Goal: Task Accomplishment & Management: Complete application form

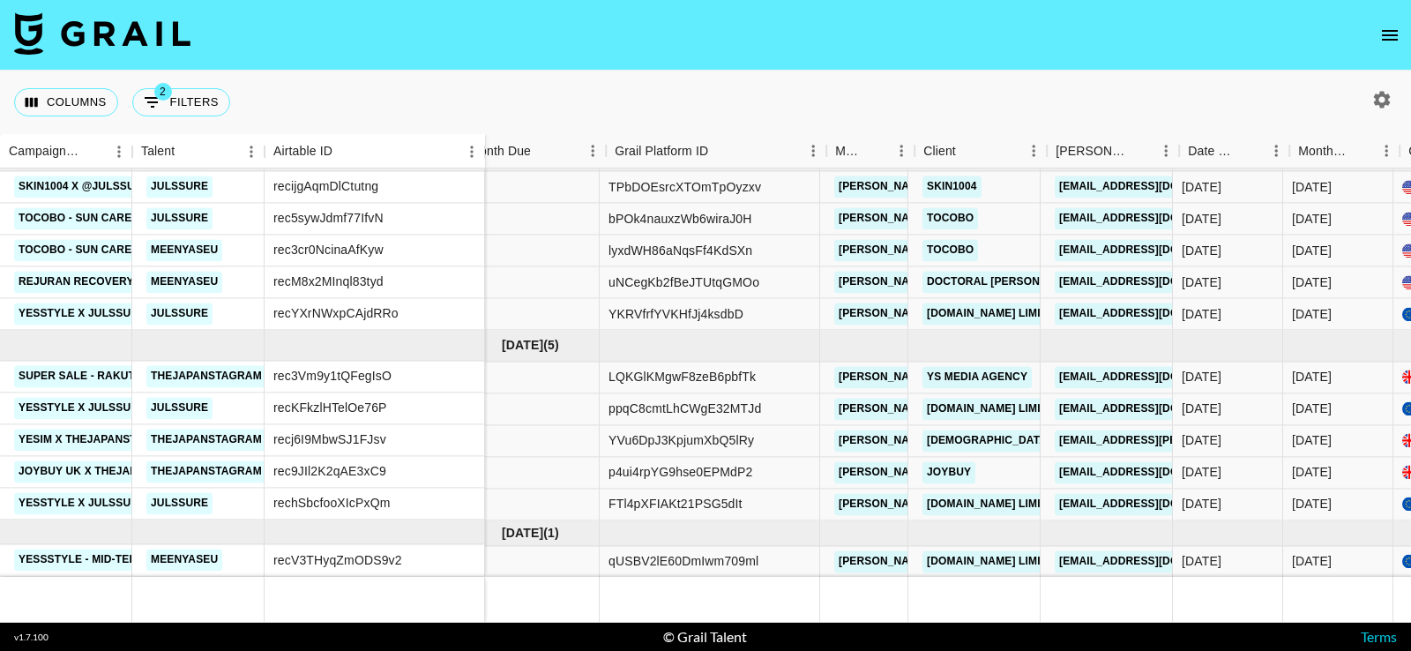
scroll to position [320, 38]
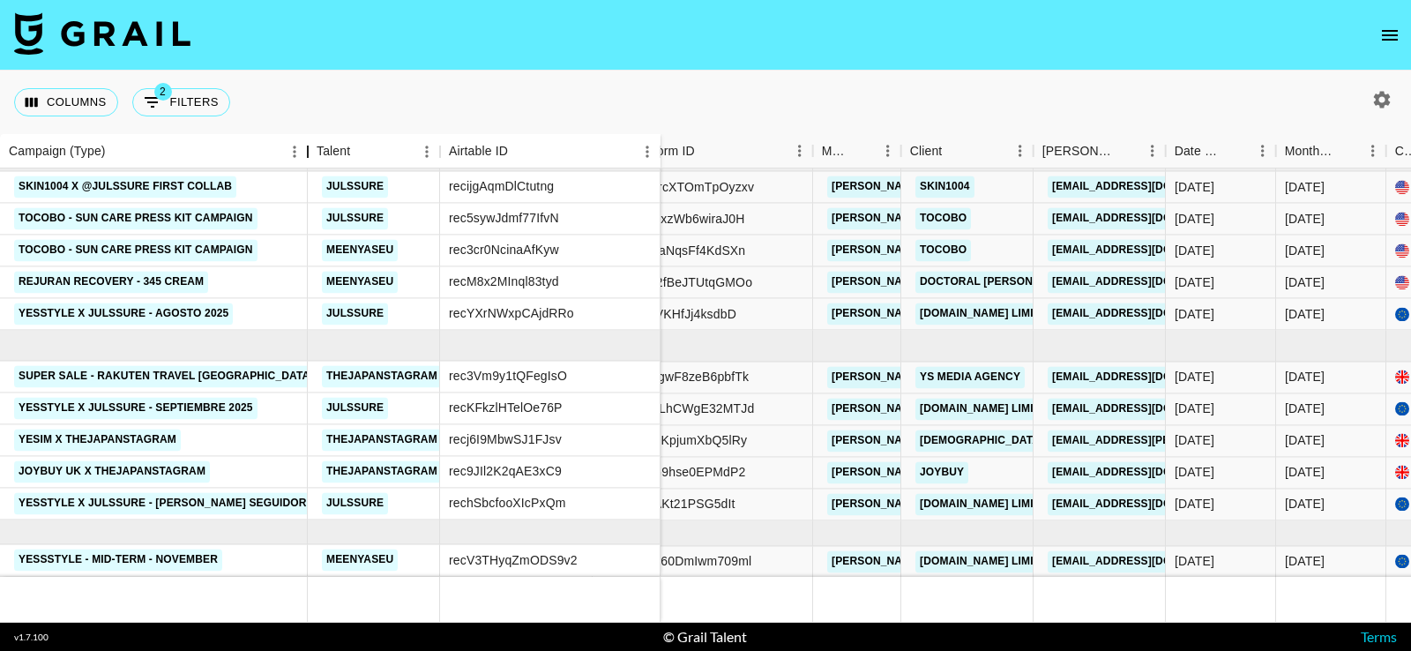
drag, startPoint x: 133, startPoint y: 140, endPoint x: 309, endPoint y: 144, distance: 175.5
click at [309, 144] on div "Campaign (Type)" at bounding box center [307, 151] width 21 height 34
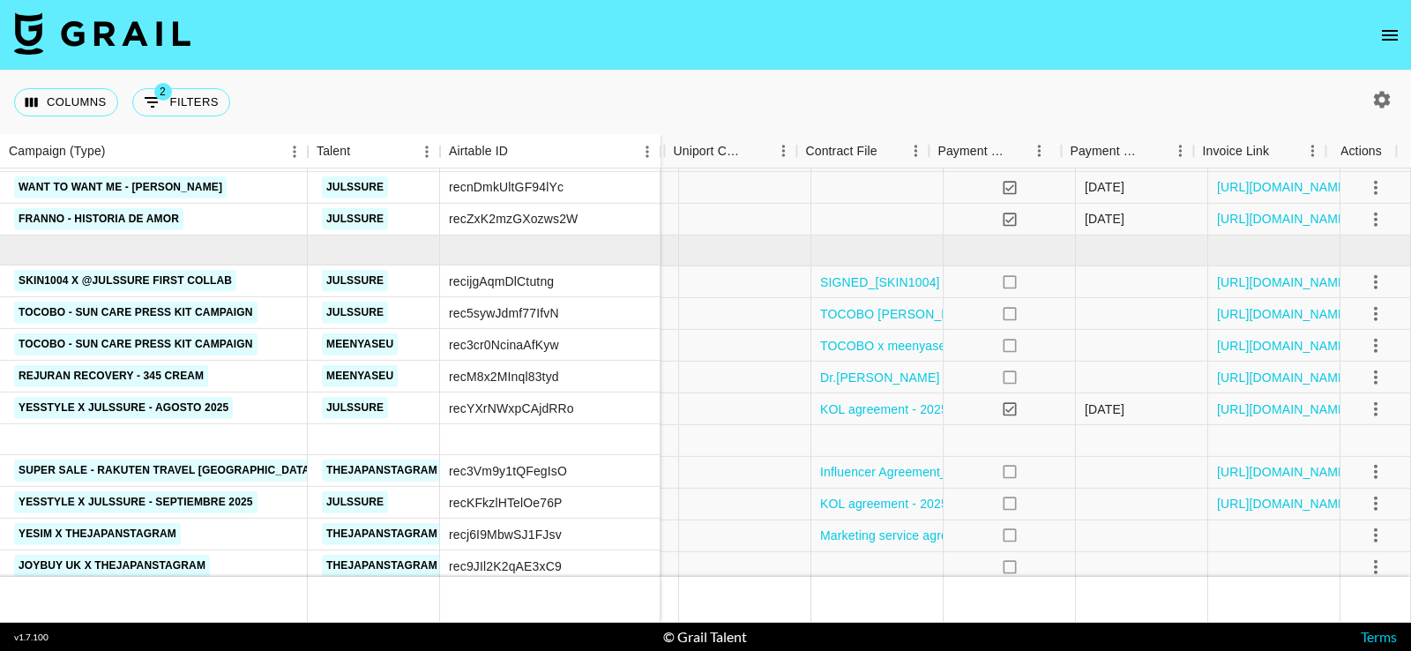
scroll to position [217, 2170]
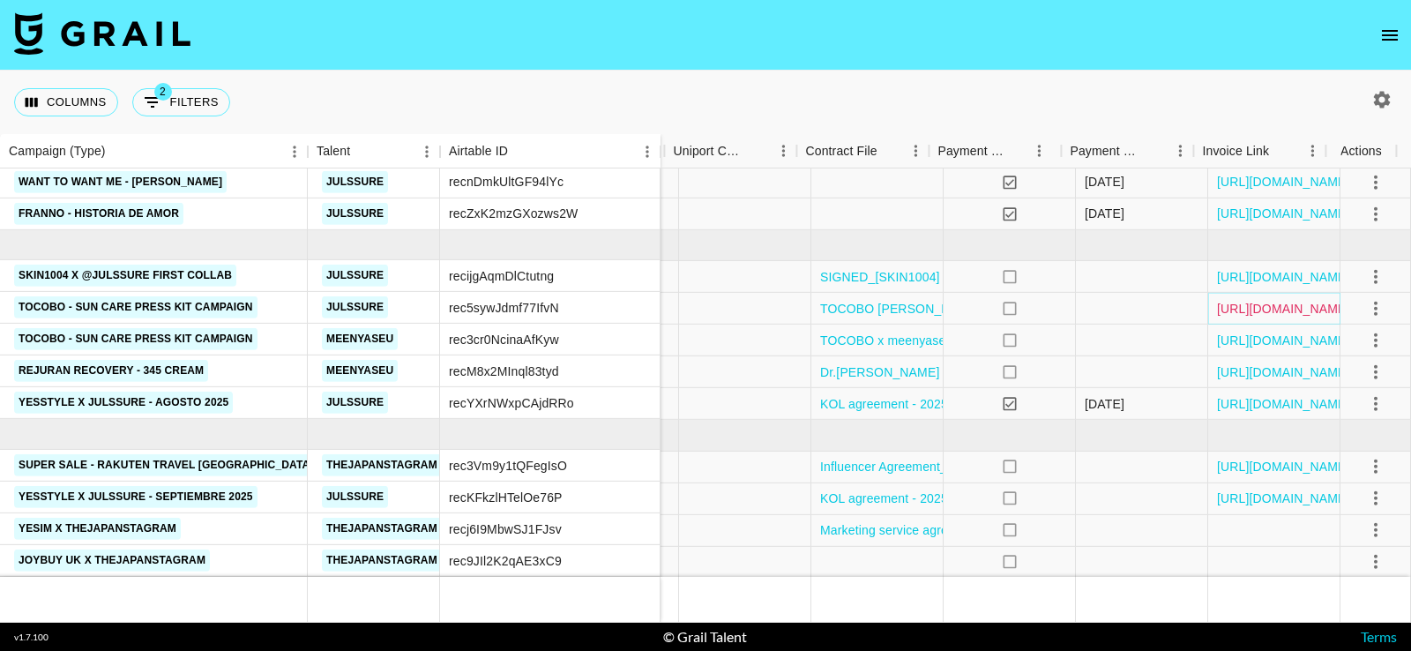
click at [1268, 309] on link "[URL][DOMAIN_NAME]" at bounding box center [1283, 309] width 133 height 18
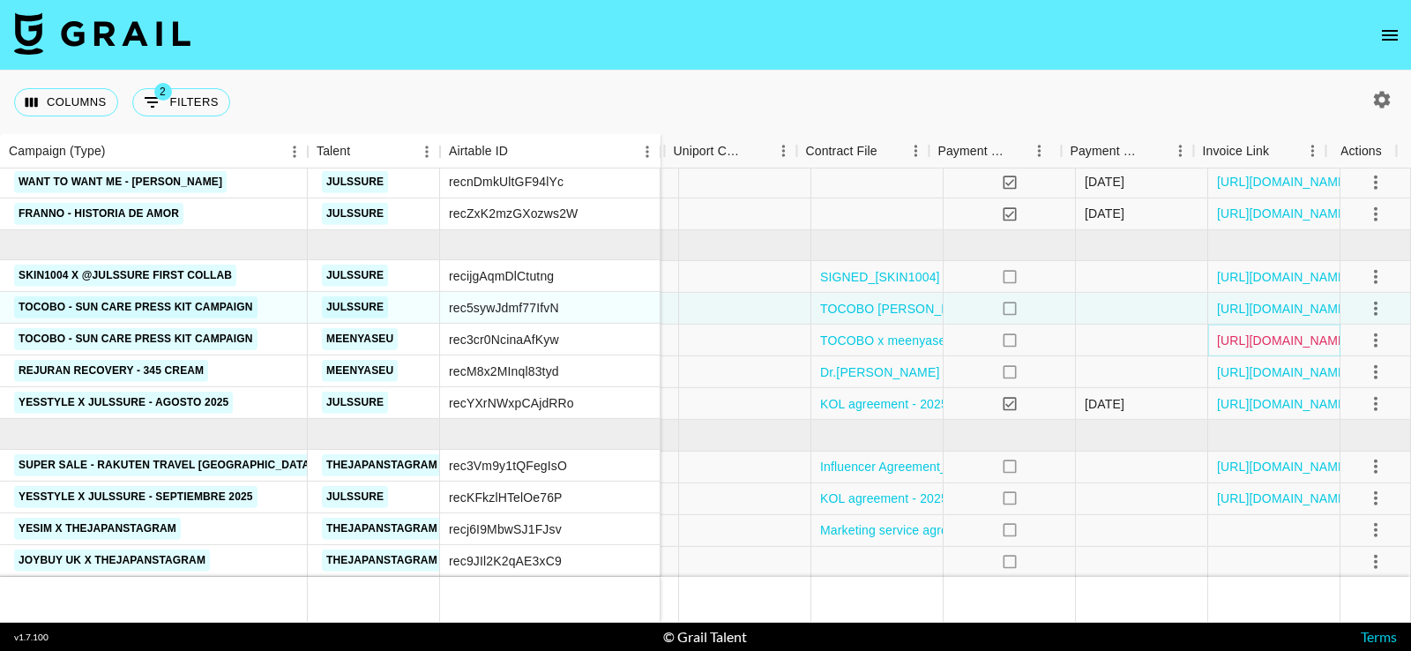
click at [1261, 340] on link "[URL][DOMAIN_NAME]" at bounding box center [1283, 341] width 133 height 18
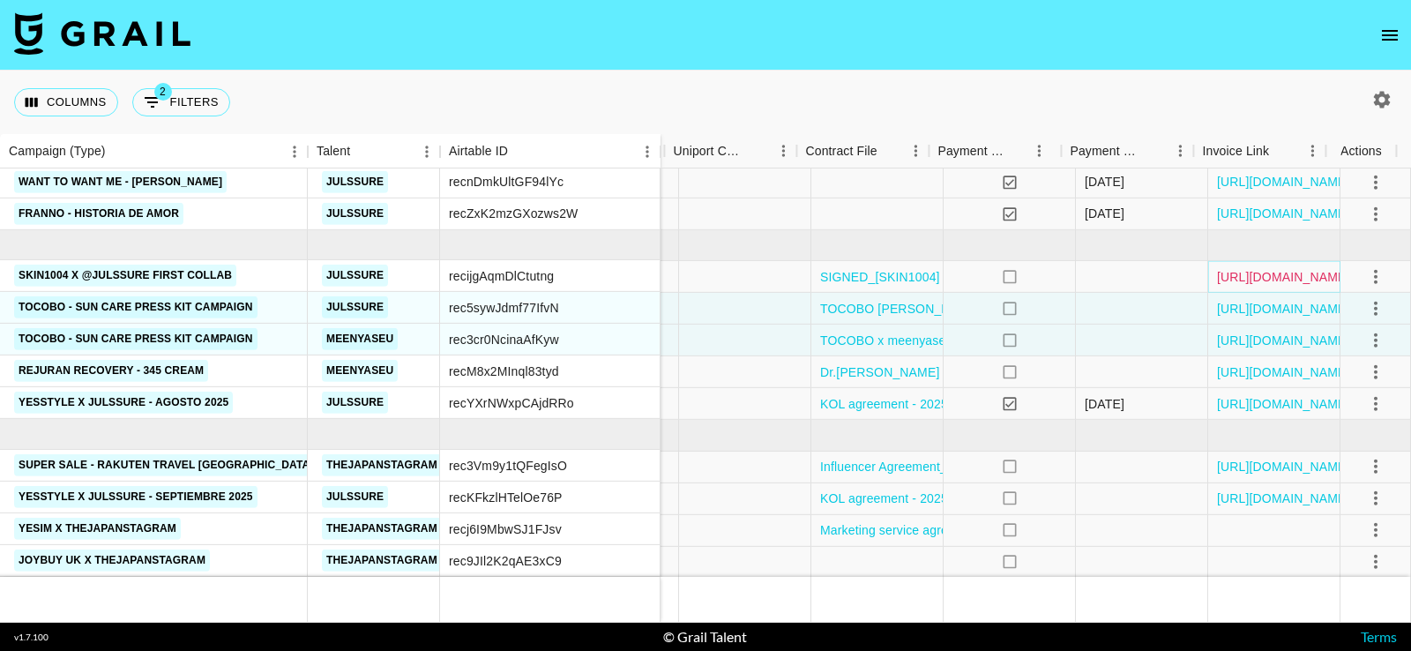
click at [1259, 274] on link "[URL][DOMAIN_NAME]" at bounding box center [1283, 277] width 133 height 18
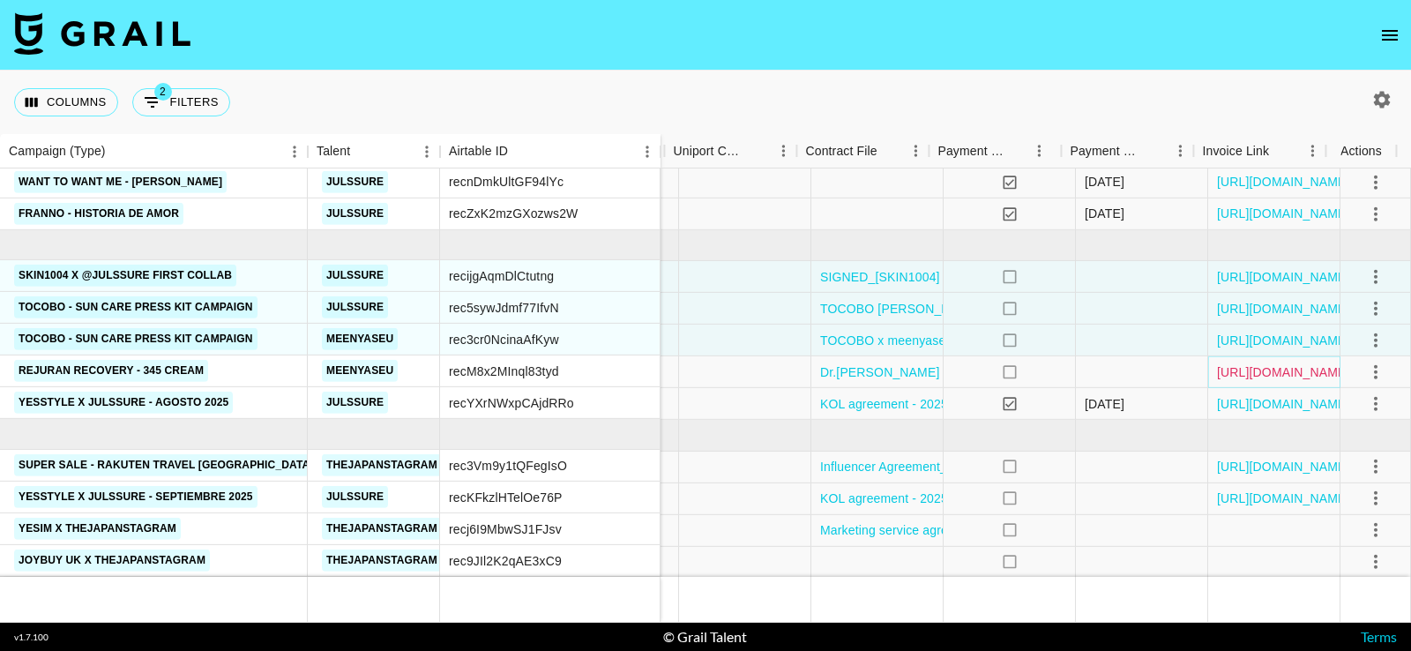
click at [1239, 377] on link "[URL][DOMAIN_NAME]" at bounding box center [1283, 372] width 133 height 18
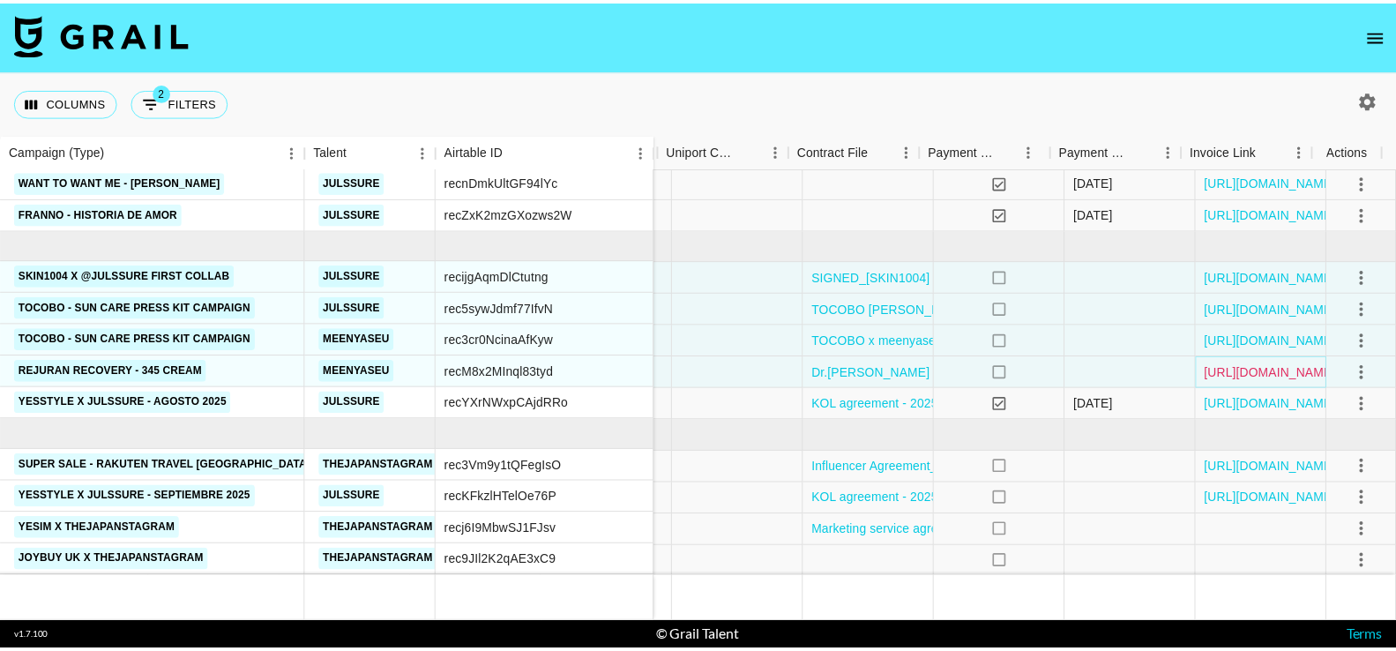
scroll to position [320, 2170]
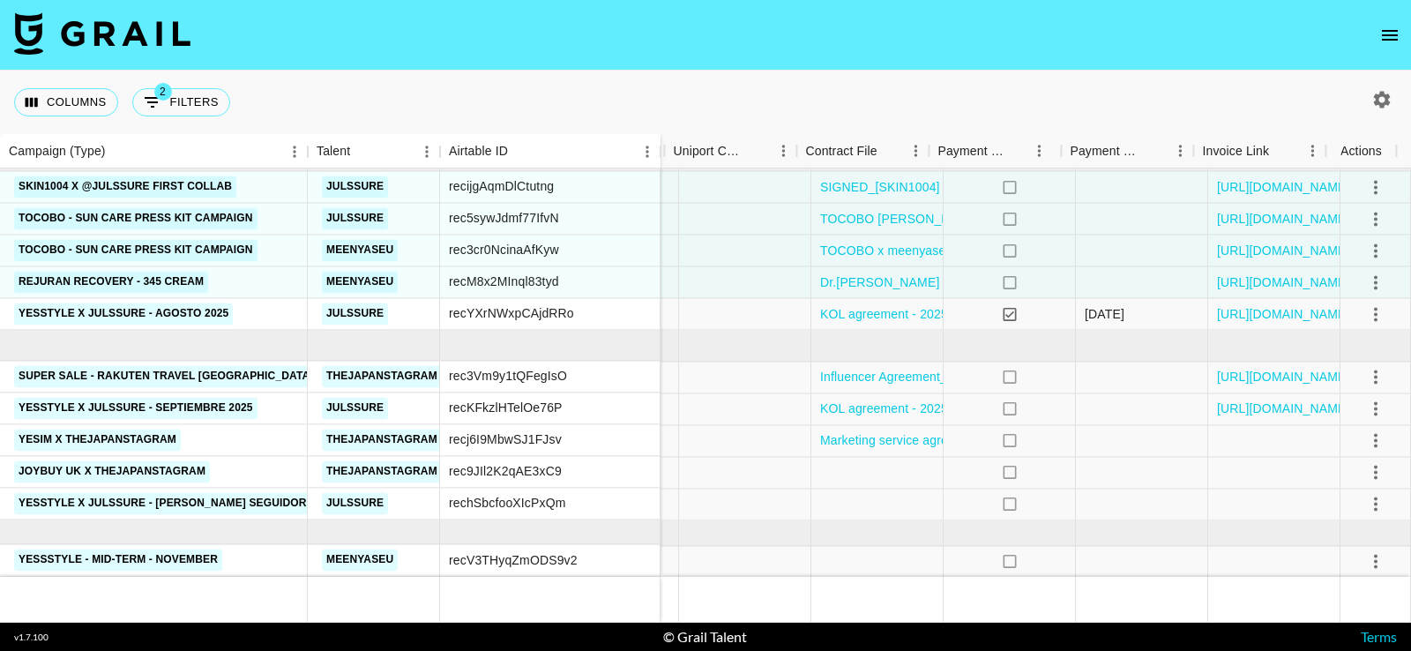
click at [1398, 28] on icon "open drawer" at bounding box center [1389, 35] width 21 height 21
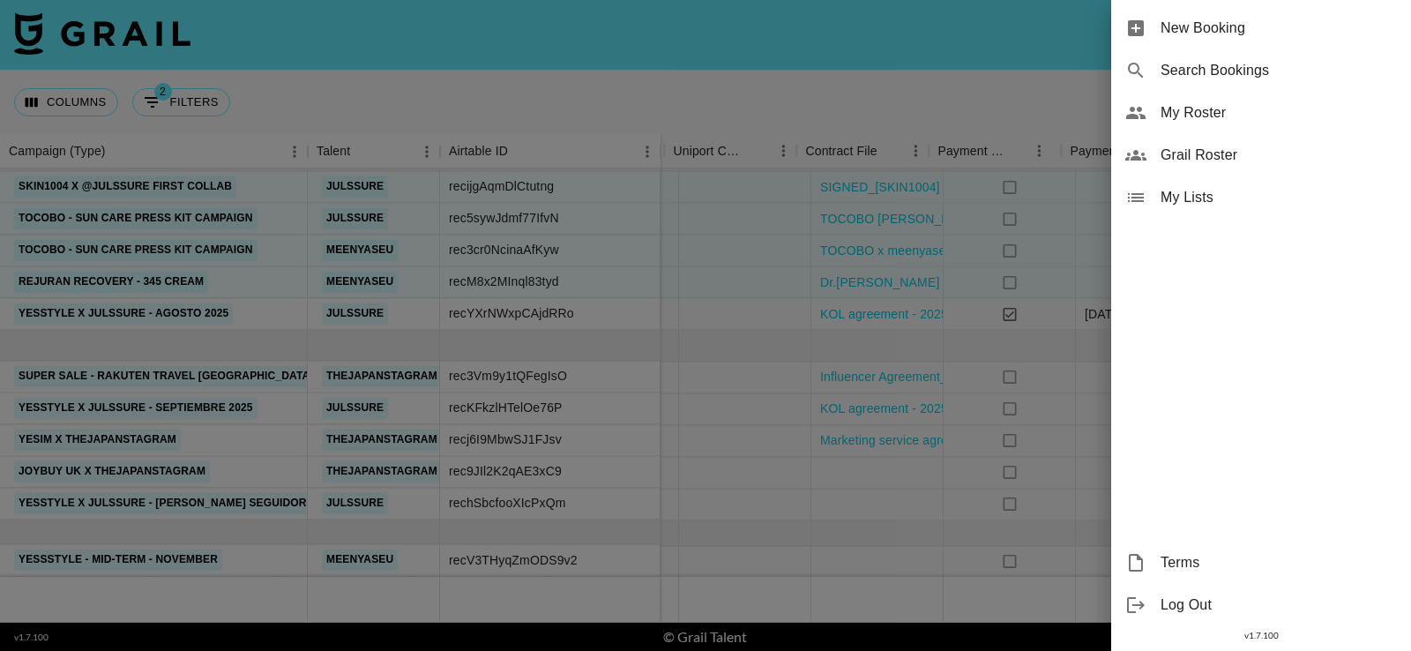
click at [1289, 28] on span "New Booking" at bounding box center [1279, 28] width 236 height 21
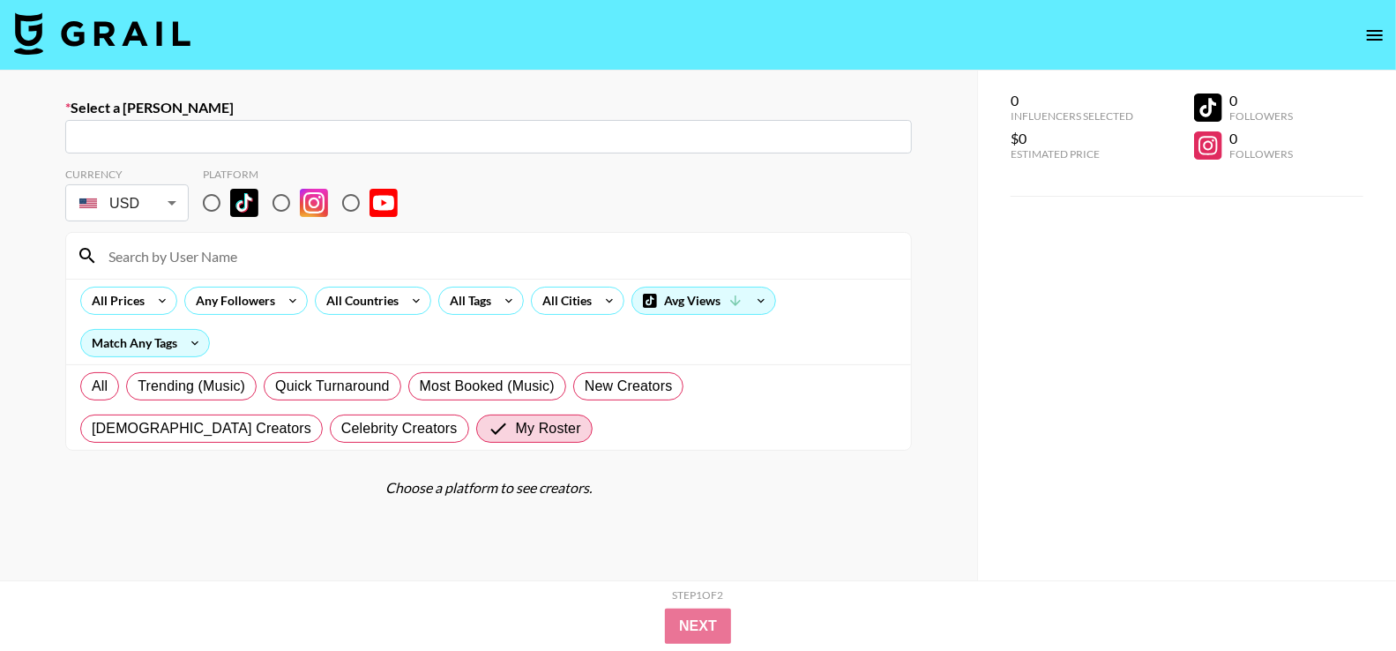
click at [517, 143] on input "text" at bounding box center [489, 137] width 826 height 20
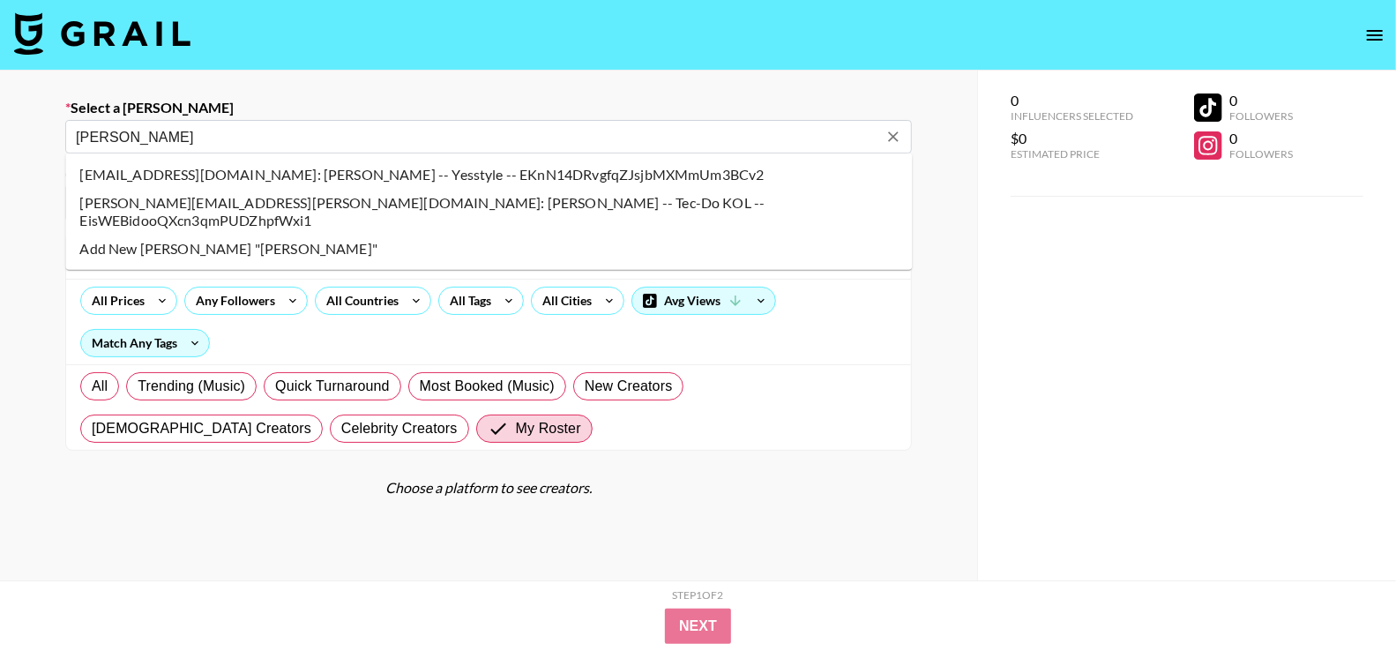
click at [484, 172] on li "[EMAIL_ADDRESS][DOMAIN_NAME]: [PERSON_NAME] -- Yesstyle -- EKnN14DRvgfqZJsjbMXM…" at bounding box center [488, 175] width 847 height 28
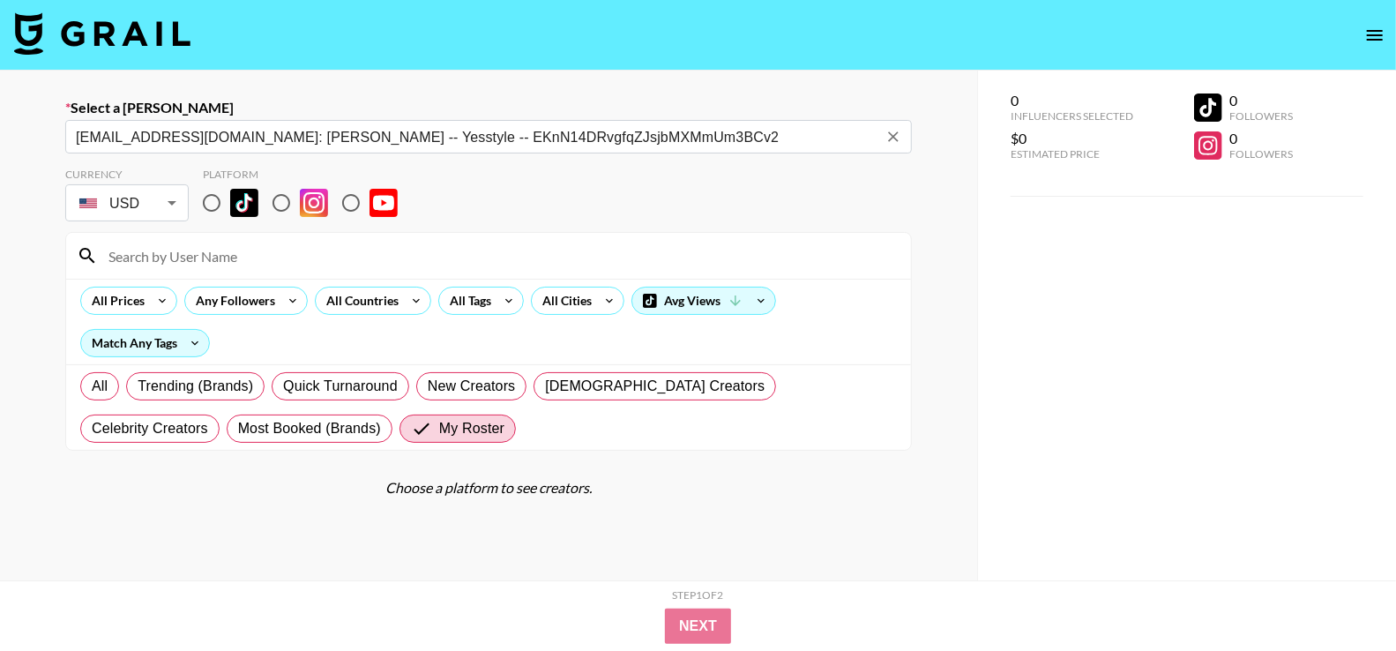
type input "[EMAIL_ADDRESS][DOMAIN_NAME]: [PERSON_NAME] -- Yesstyle -- EKnN14DRvgfqZJsjbMXM…"
click at [286, 204] on input "radio" at bounding box center [281, 202] width 37 height 37
radio input "true"
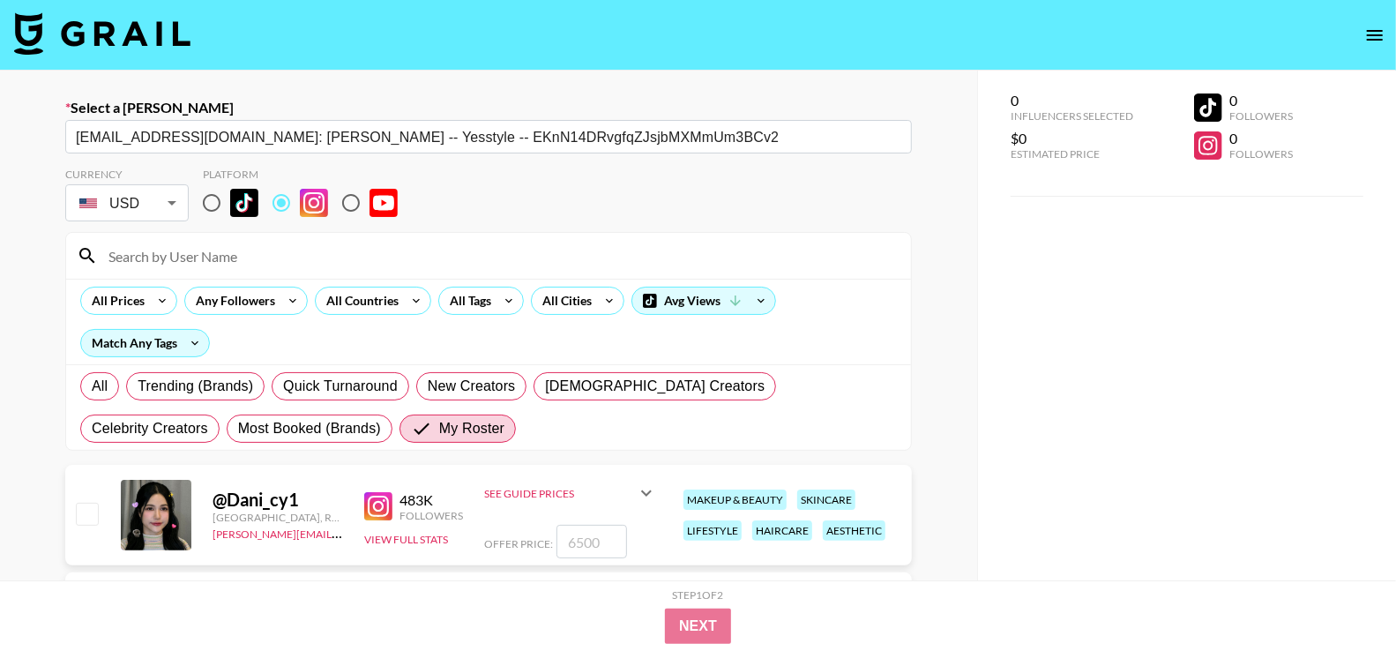
click at [88, 512] on input "checkbox" at bounding box center [86, 513] width 21 height 21
checkbox input "true"
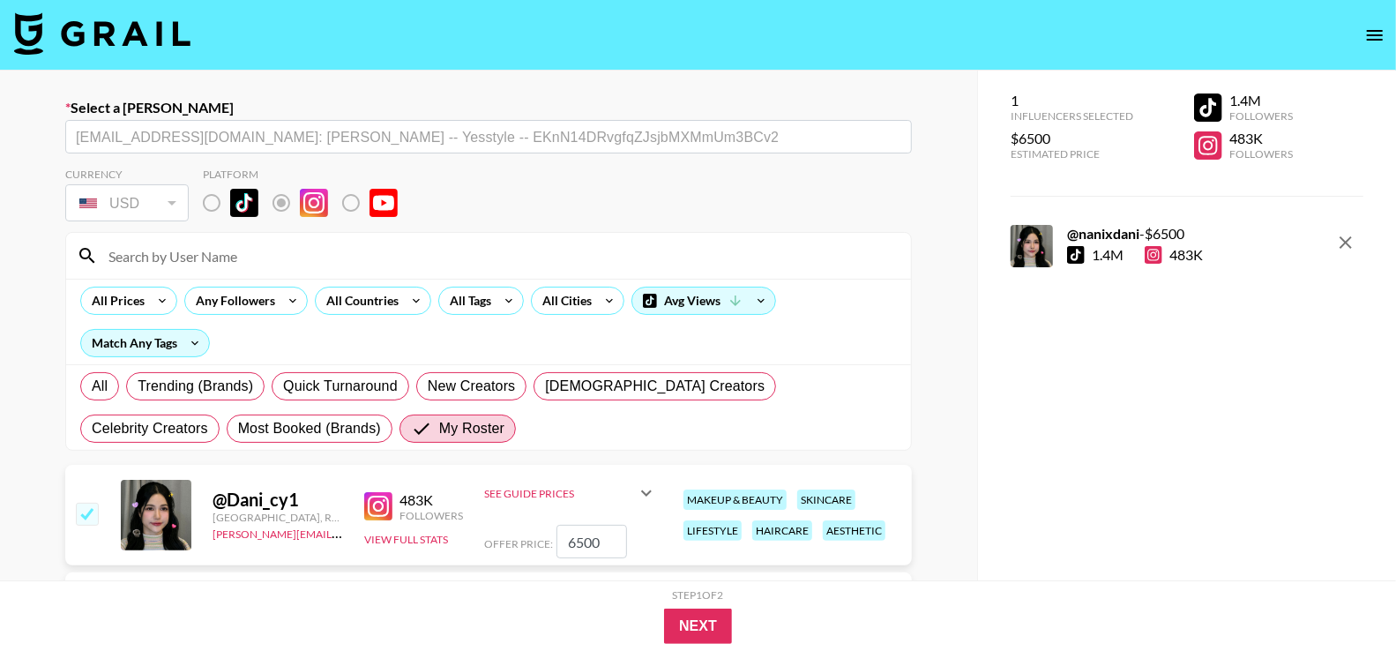
click at [581, 542] on input "6500" at bounding box center [592, 542] width 71 height 34
type input "3000"
click at [1273, 452] on div "1 Influencers Selected $3000 Estimated Price 1.4M Followers 483K Followers @ na…" at bounding box center [1186, 361] width 419 height 580
click at [87, 513] on input "checkbox" at bounding box center [86, 513] width 21 height 21
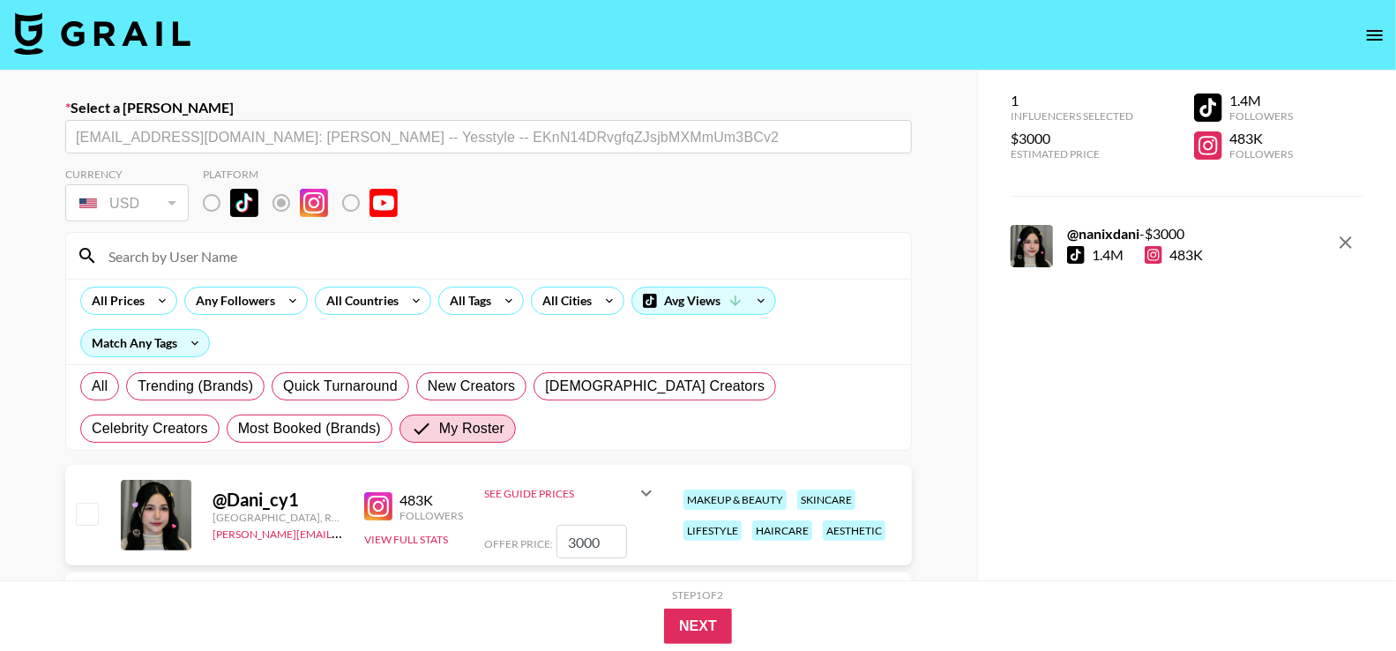
checkbox input "false"
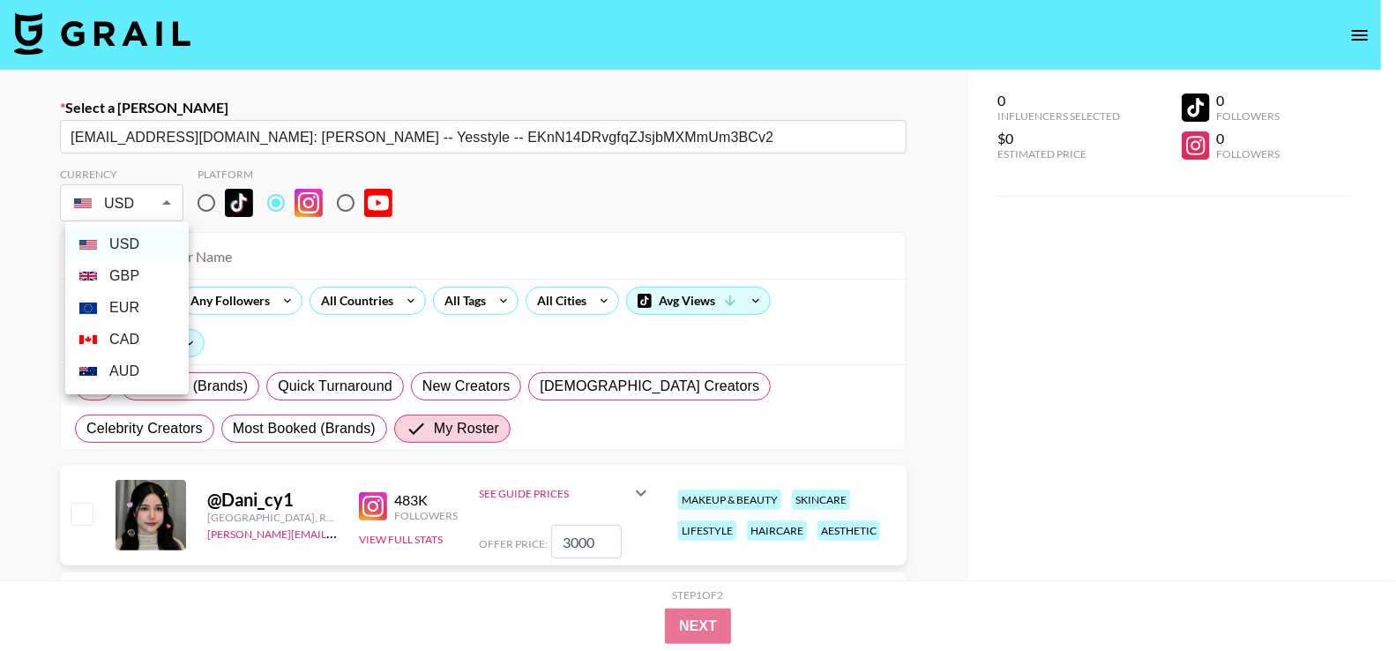
click at [150, 197] on body "Select a Booker [EMAIL_ADDRESS][DOMAIN_NAME]: [PERSON_NAME] -- Yesstyle -- EKnN…" at bounding box center [698, 564] width 1396 height 1128
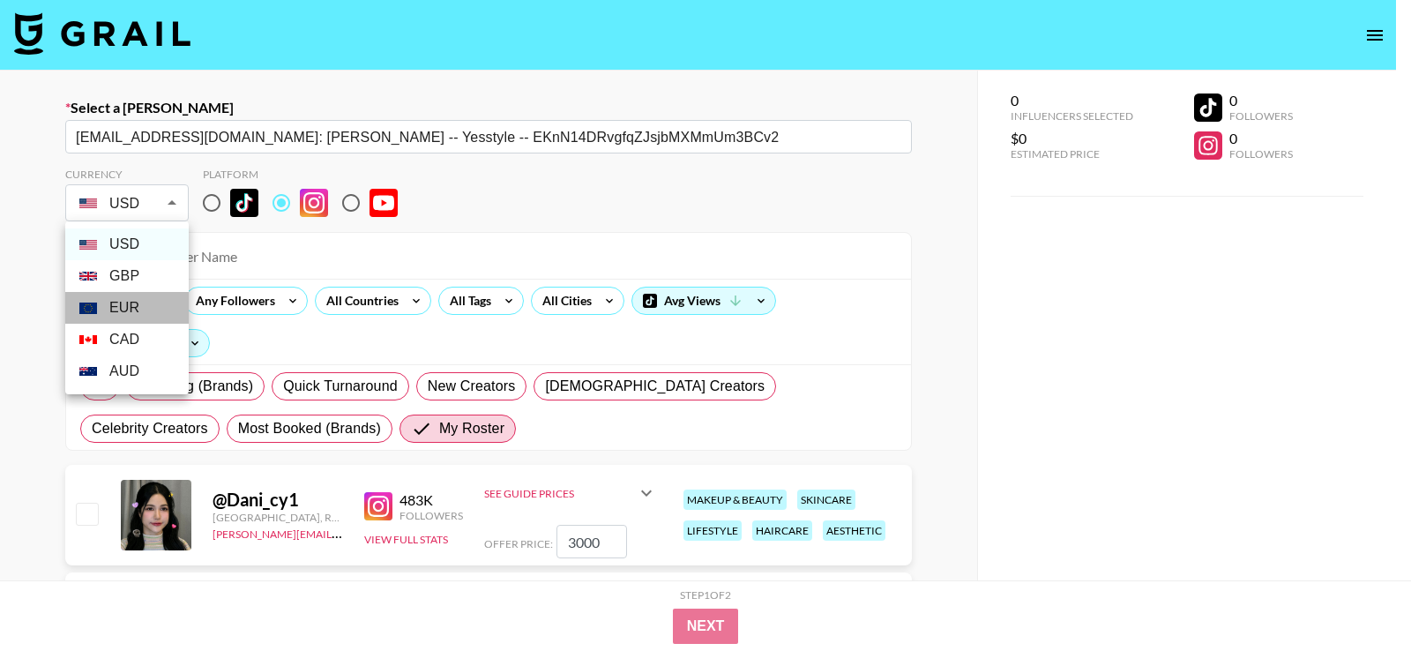
click at [136, 302] on li "EUR" at bounding box center [126, 308] width 123 height 32
type input "EUR"
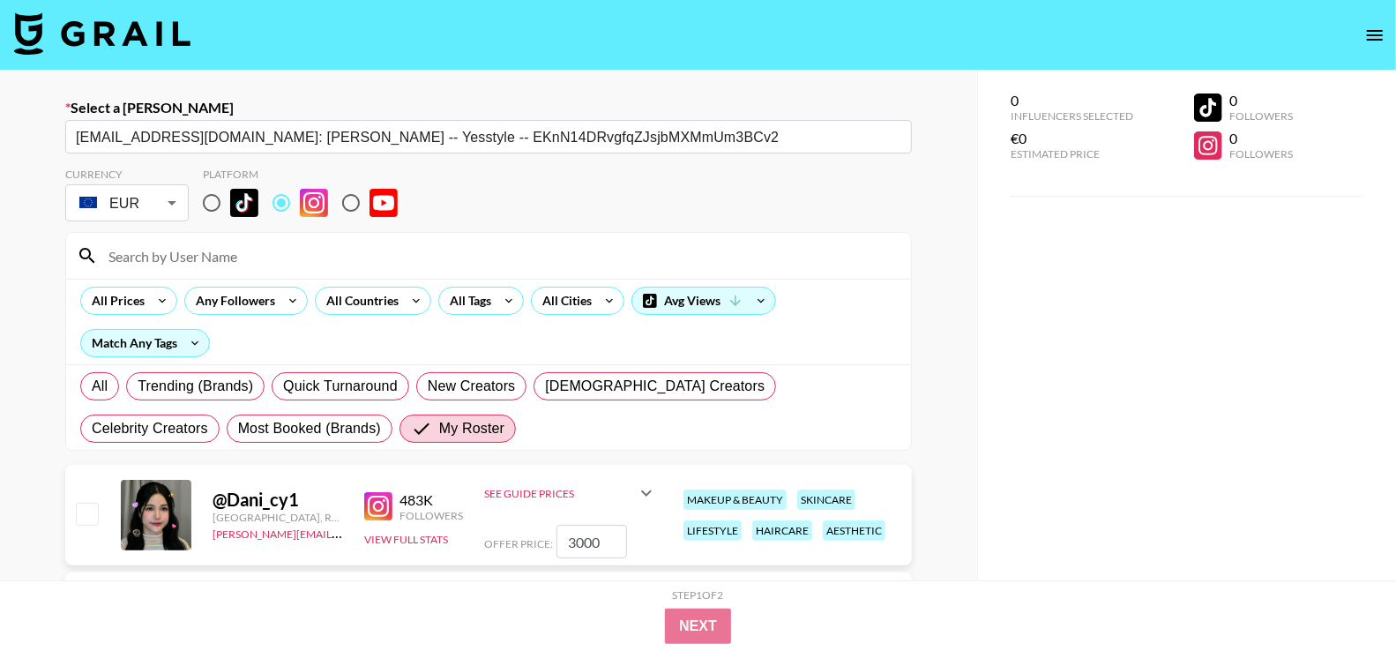
click at [92, 509] on input "checkbox" at bounding box center [86, 513] width 21 height 21
checkbox input "true"
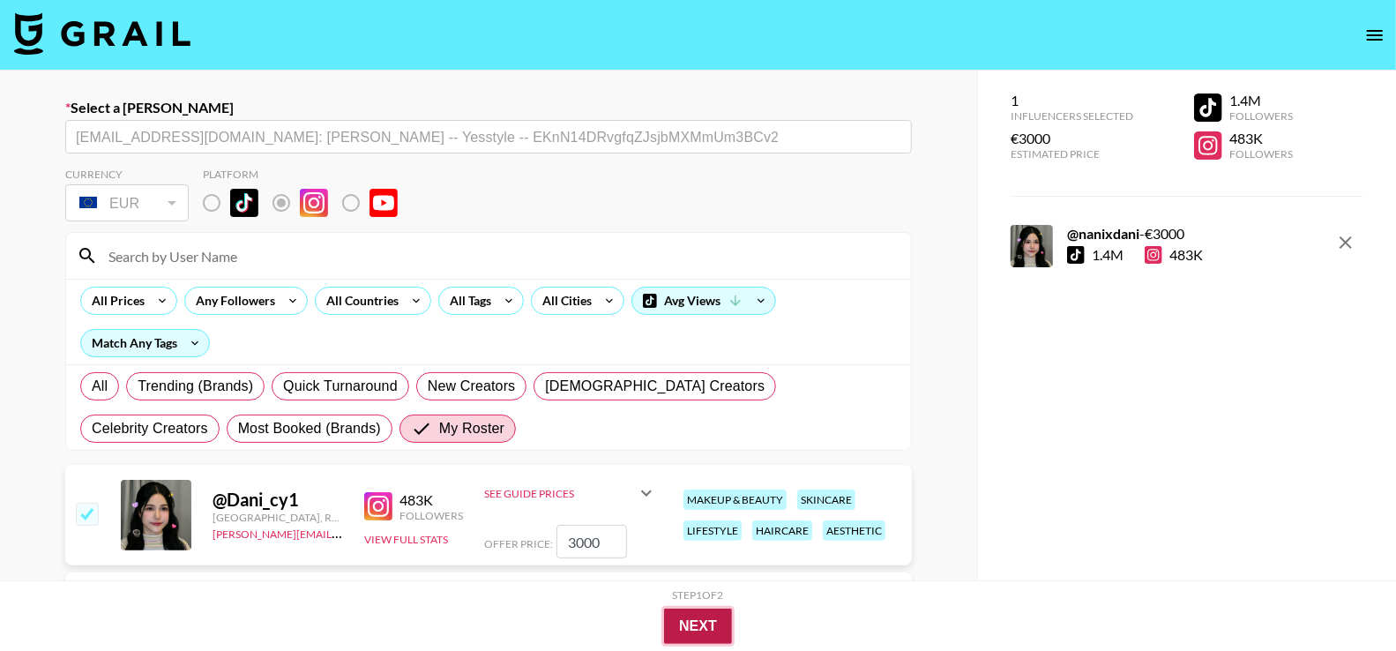
click at [724, 622] on button "Next" at bounding box center [698, 626] width 68 height 35
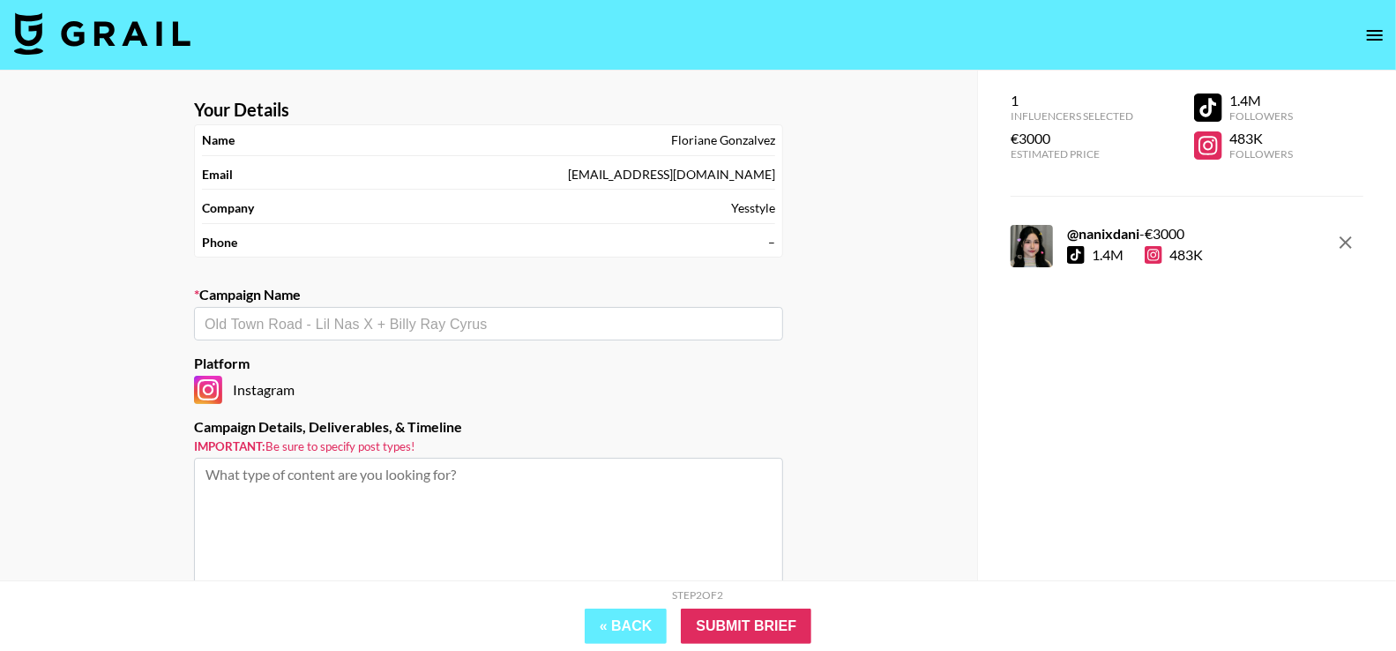
click at [448, 315] on input "text" at bounding box center [489, 324] width 568 height 20
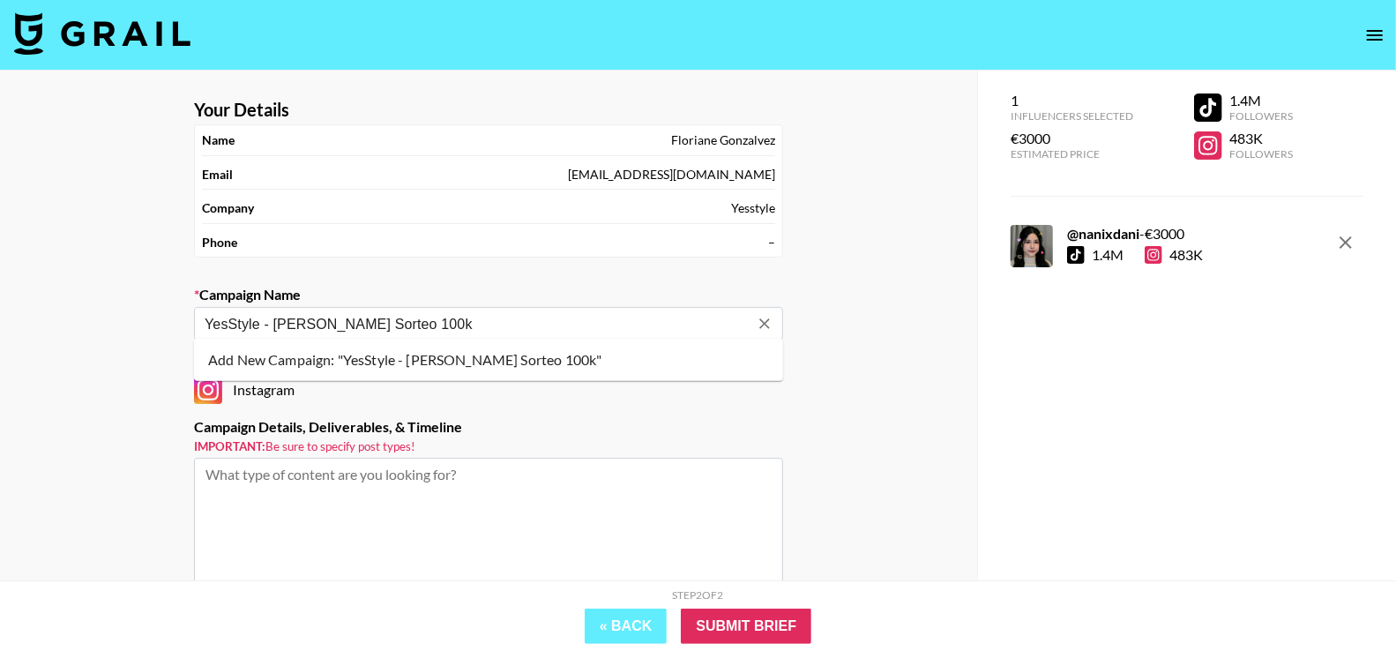
click at [529, 355] on li "Add New Campaign: "YesStyle - [PERSON_NAME] Sorteo 100k"" at bounding box center [488, 360] width 589 height 28
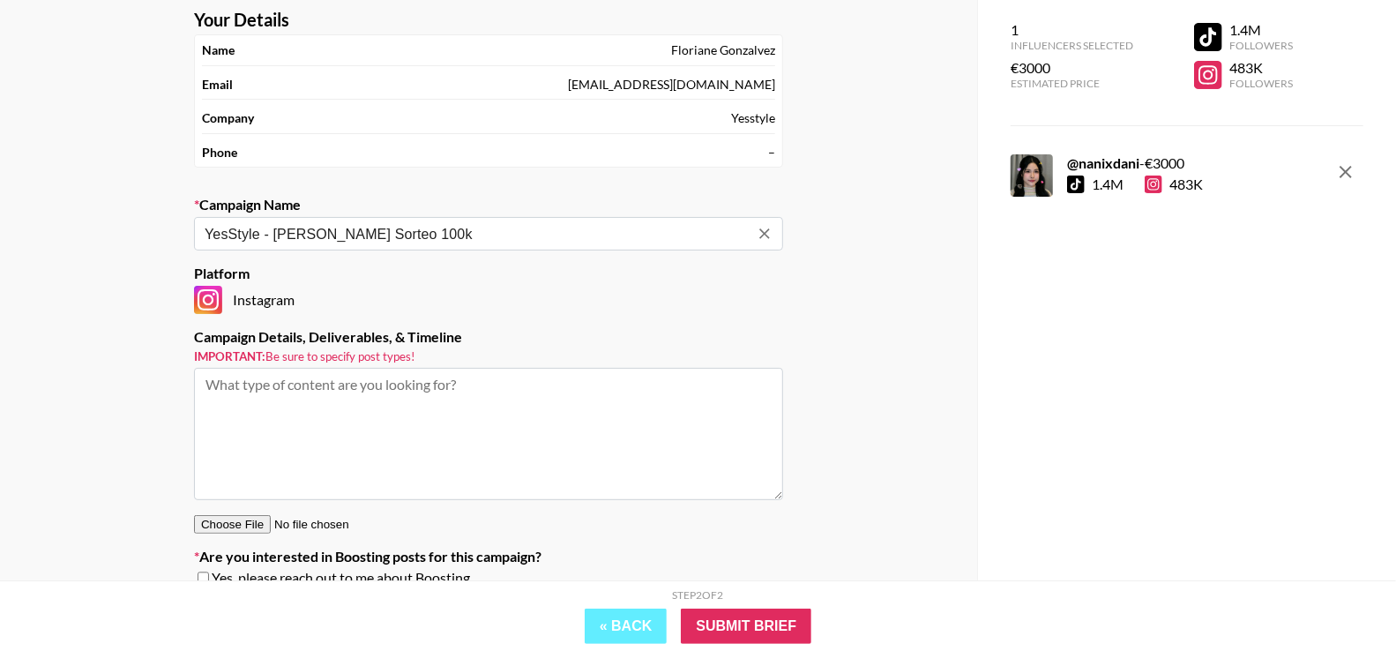
scroll to position [97, 0]
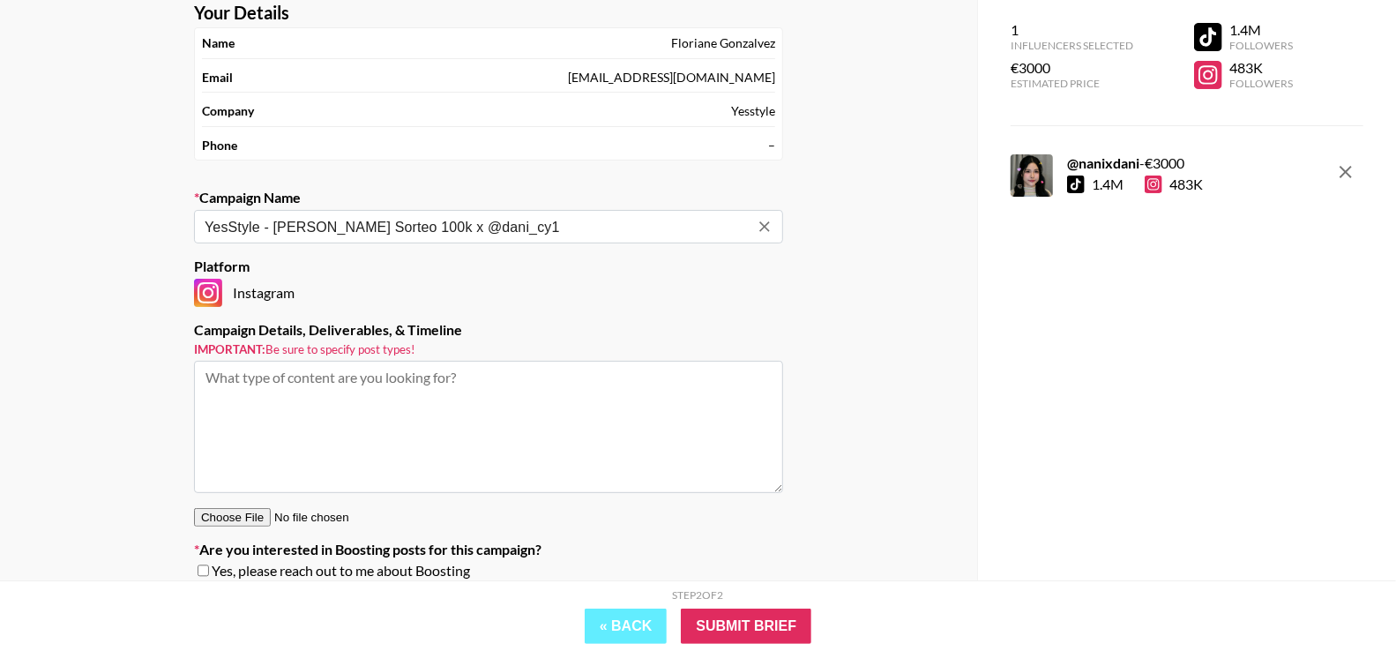
type input "YesStyle - [PERSON_NAME] Sorteo 100k"
click at [415, 390] on textarea at bounding box center [488, 427] width 589 height 132
drag, startPoint x: 215, startPoint y: 396, endPoint x: 193, endPoint y: 396, distance: 22.0
click at [193, 396] on section "Your Details Name [PERSON_NAME] Email [EMAIL_ADDRESS][DOMAIN_NAME] Company Yess…" at bounding box center [488, 298] width 617 height 620
click at [213, 376] on textarea "1 IG Reel 1" at bounding box center [488, 427] width 589 height 132
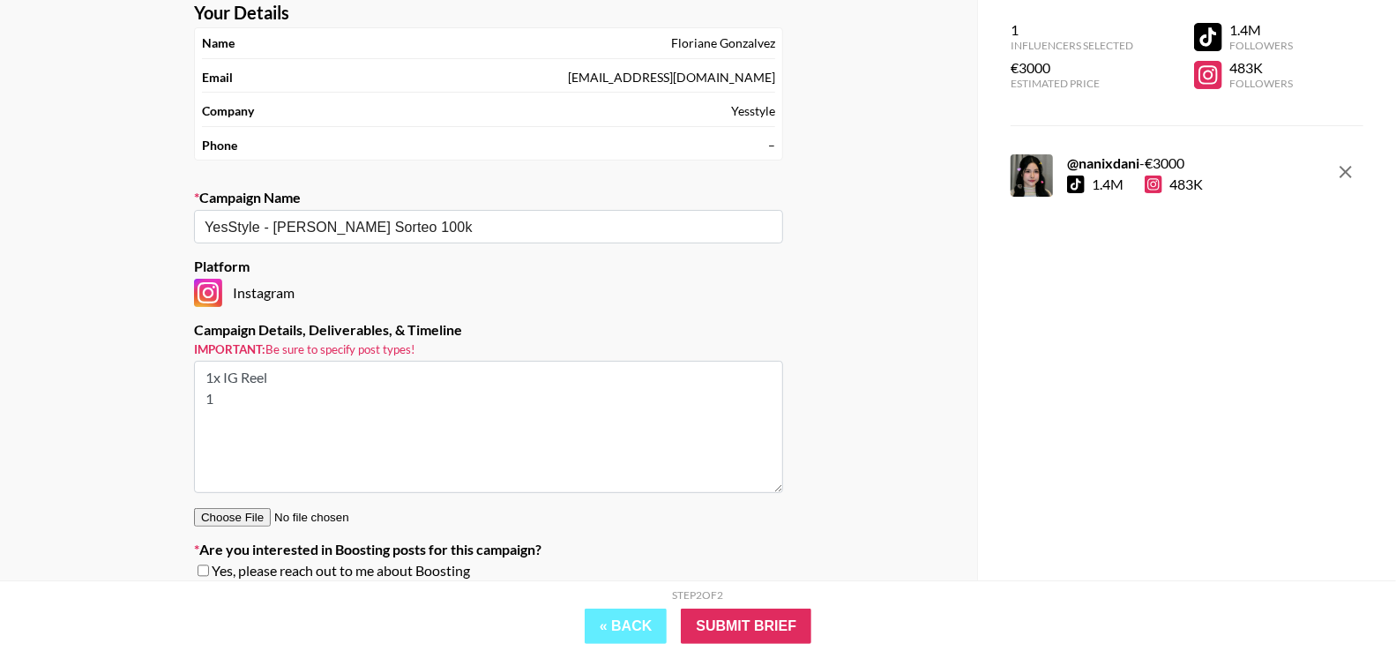
drag, startPoint x: 213, startPoint y: 392, endPoint x: 201, endPoint y: 392, distance: 12.3
click at [201, 392] on textarea "1x IG Reel 1" at bounding box center [488, 427] width 589 height 132
type textarea "1x IG Reel 30 days organic"
click at [930, 461] on div "Your Details Name [PERSON_NAME] Email [EMAIL_ADDRESS][DOMAIN_NAME] Company Yess…" at bounding box center [488, 312] width 977 height 676
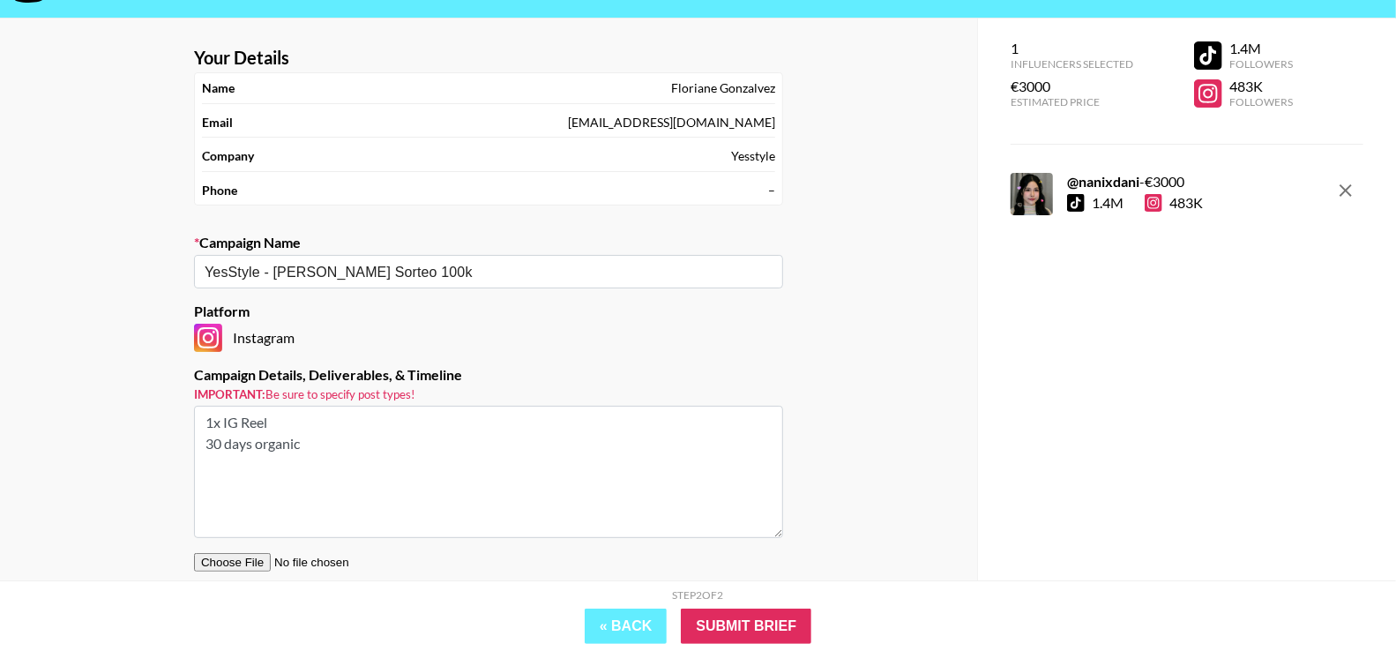
scroll to position [0, 0]
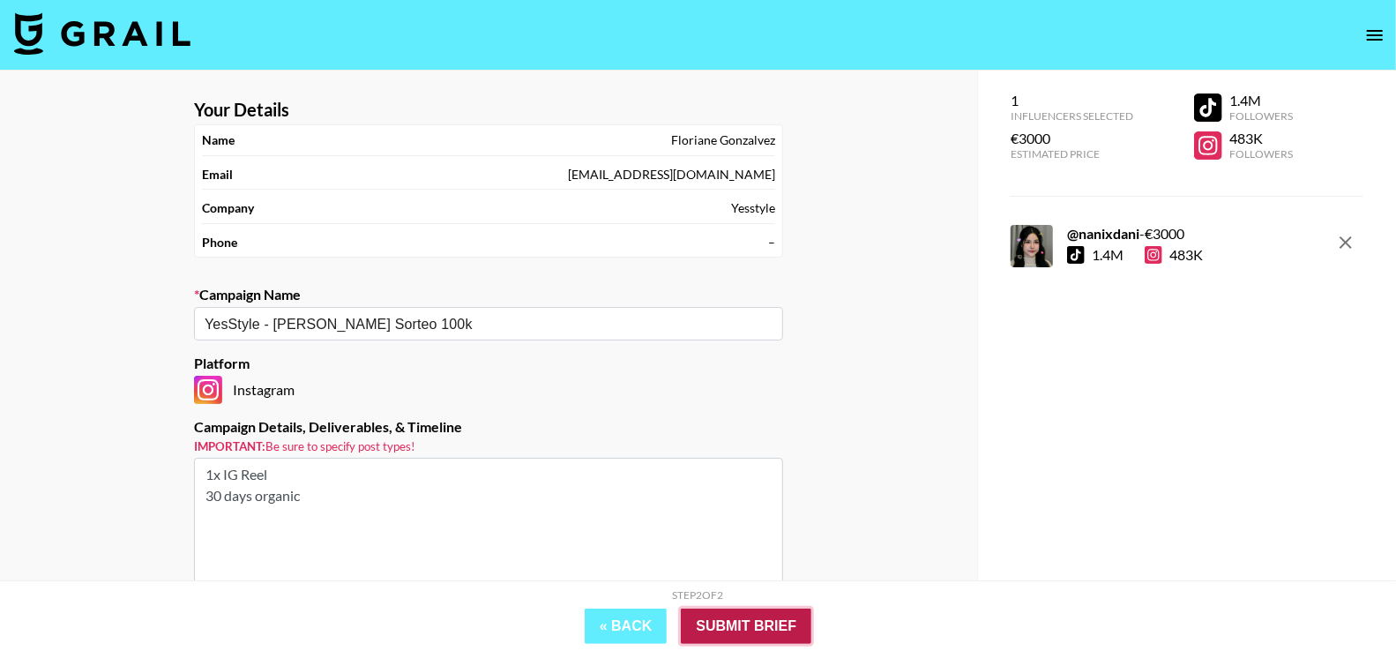
click at [775, 616] on input "Submit Brief" at bounding box center [746, 626] width 131 height 35
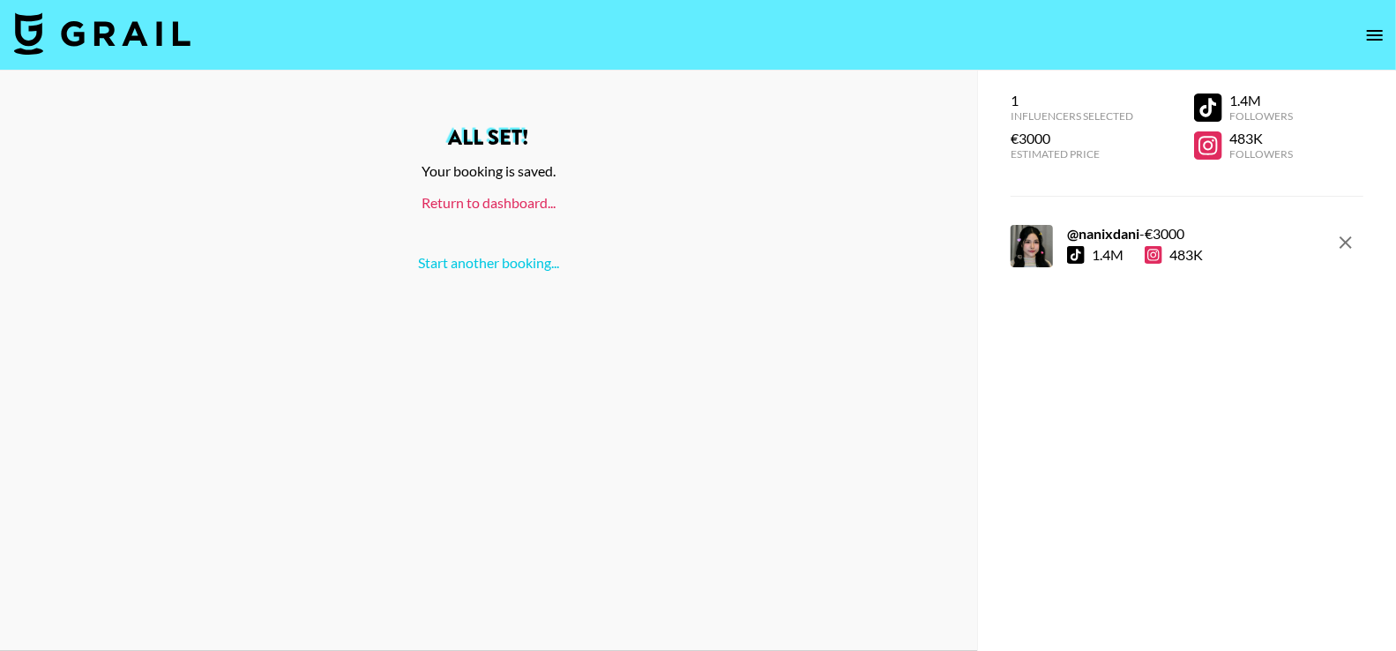
click at [512, 205] on link "Return to dashboard..." at bounding box center [489, 202] width 134 height 17
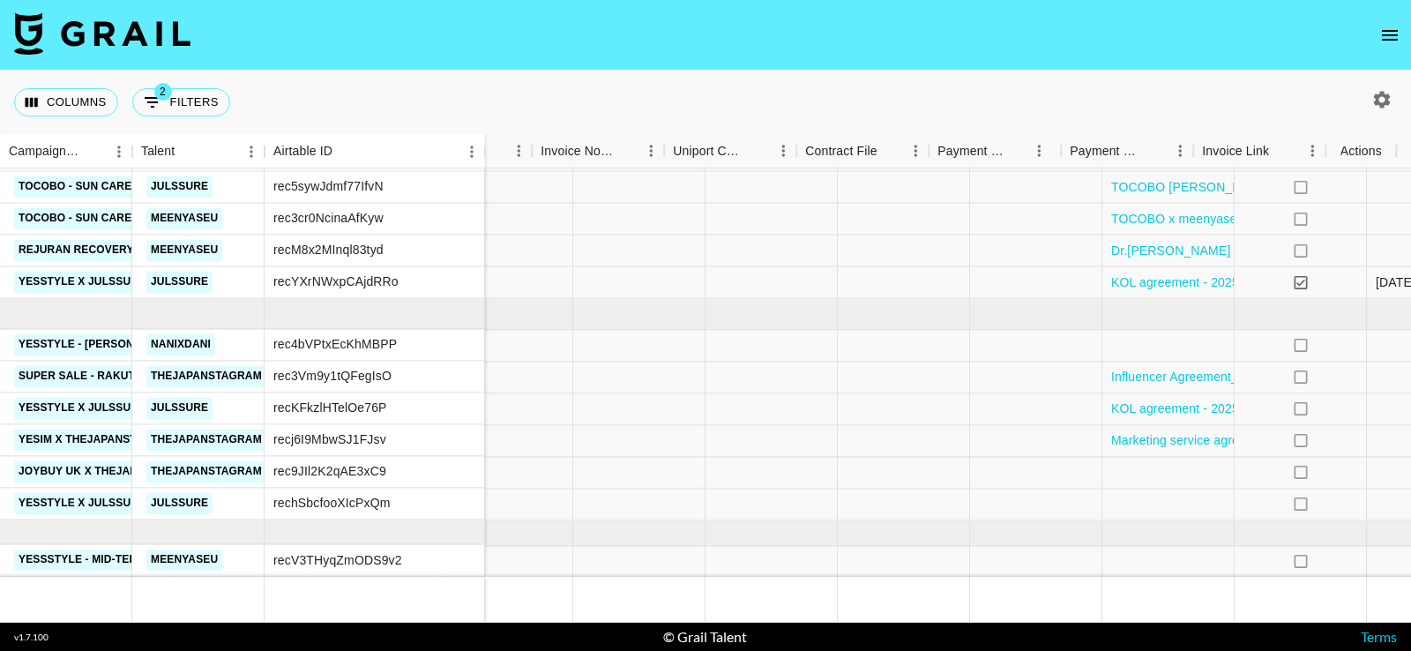
scroll to position [352, 1994]
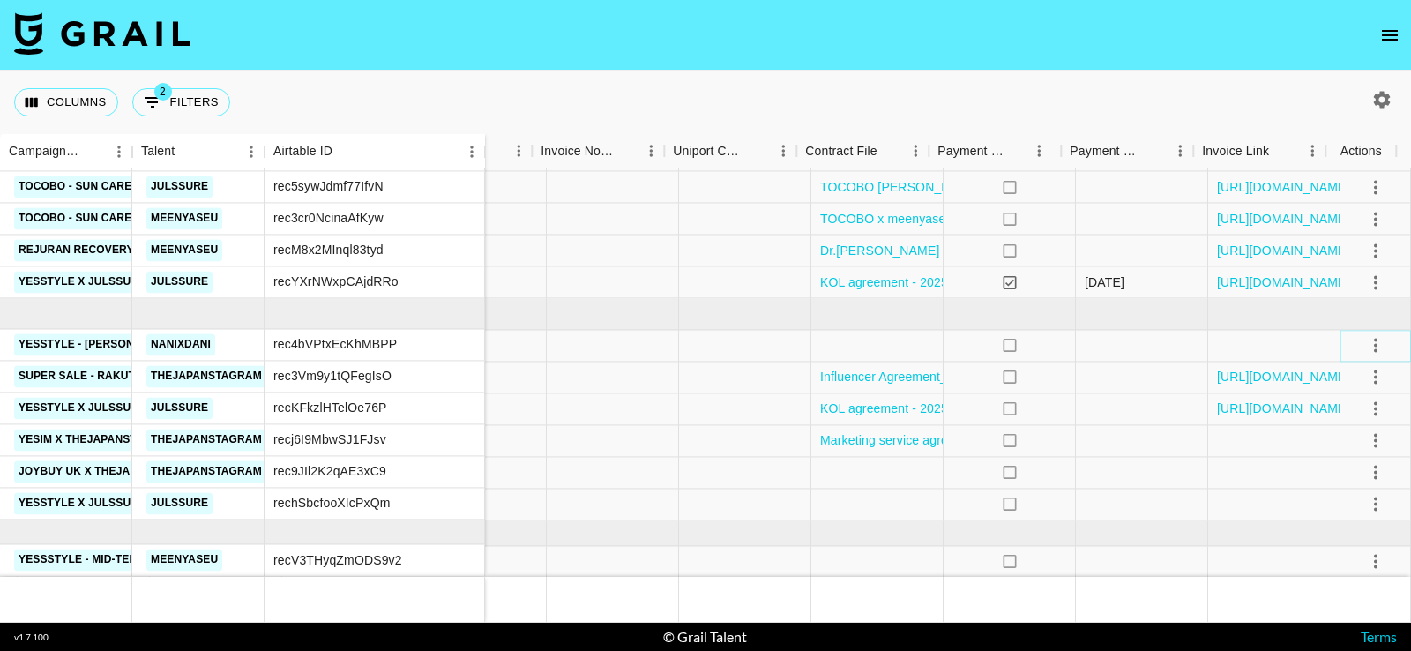
click at [1365, 335] on icon "select merge strategy" at bounding box center [1375, 345] width 21 height 21
click at [1341, 360] on li "Confirm" at bounding box center [1353, 368] width 115 height 32
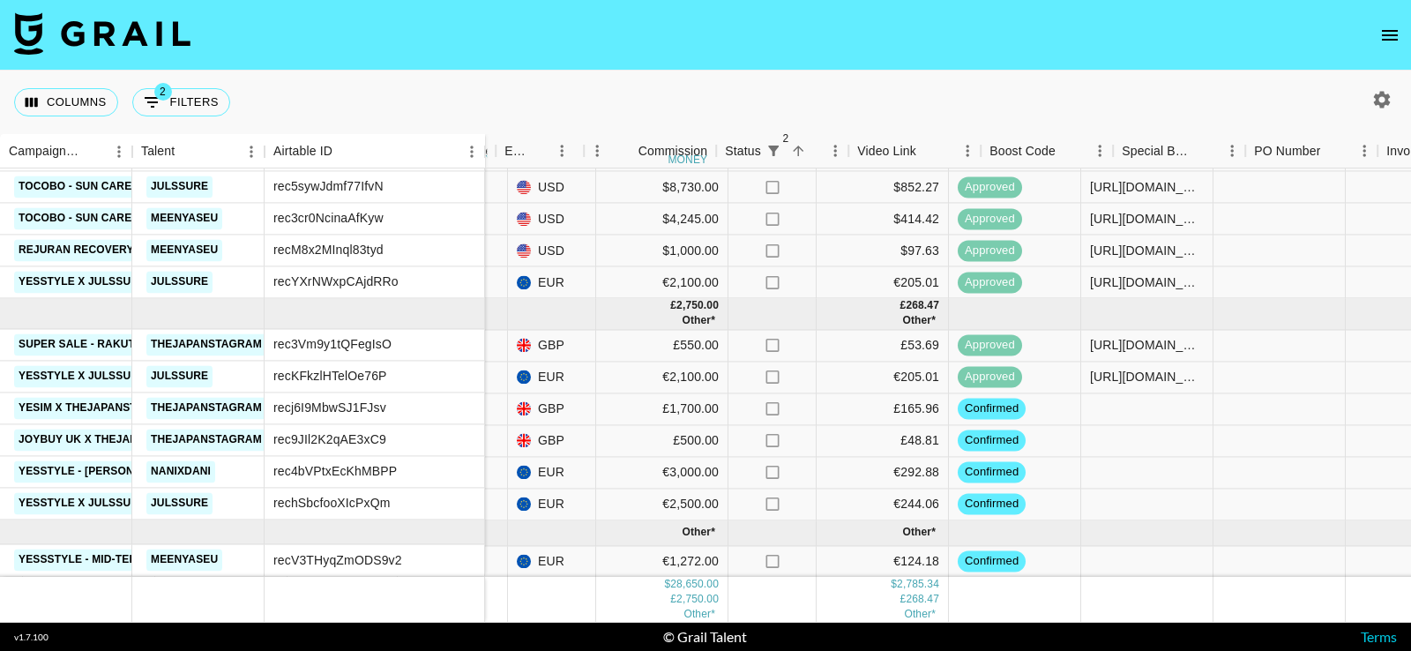
scroll to position [352, 819]
